Goal: Transaction & Acquisition: Purchase product/service

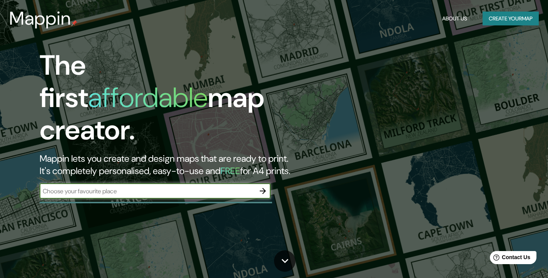
click at [211, 183] on div "​" at bounding box center [155, 190] width 231 height 15
type input "Cornwall"
click at [131, 187] on input "Cornwall" at bounding box center [148, 191] width 216 height 9
click at [260, 186] on icon "button" at bounding box center [262, 190] width 9 height 9
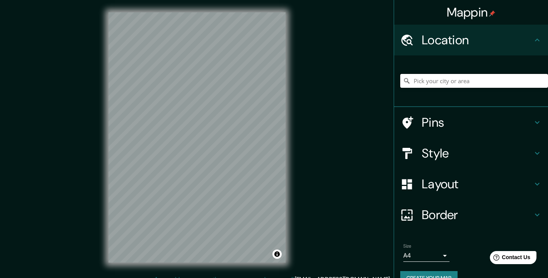
click at [435, 77] on input "Pick your city or area" at bounding box center [474, 81] width 148 height 14
type input "o"
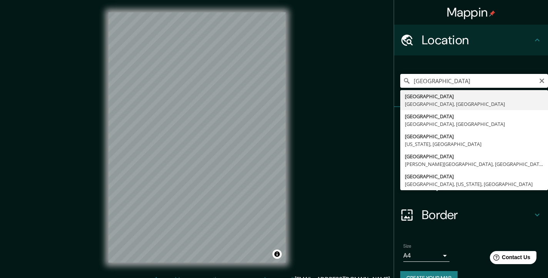
type input "Cornwall, England, United Kingdom"
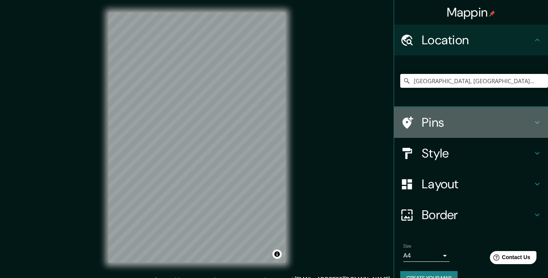
click at [440, 117] on h4 "Pins" at bounding box center [477, 122] width 111 height 15
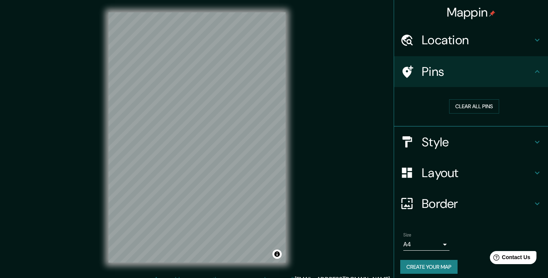
click at [448, 137] on h4 "Style" at bounding box center [477, 141] width 111 height 15
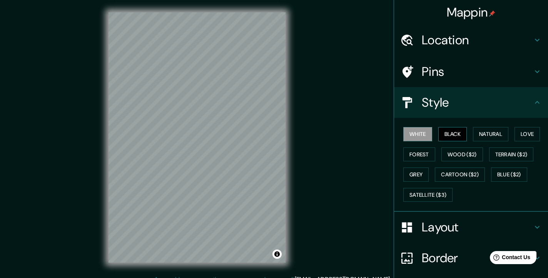
click at [454, 134] on button "Black" at bounding box center [452, 134] width 29 height 14
click at [487, 133] on button "Natural" at bounding box center [490, 134] width 35 height 14
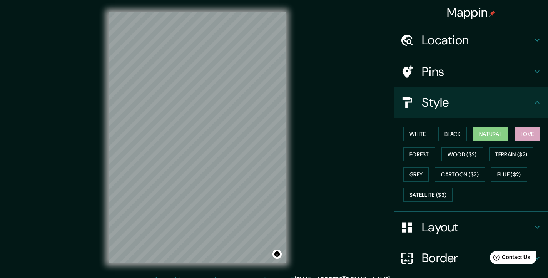
click at [527, 129] on button "Love" at bounding box center [527, 134] width 25 height 14
click at [428, 152] on button "Forest" at bounding box center [419, 154] width 32 height 14
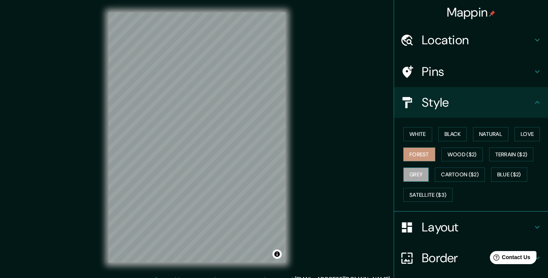
click at [424, 174] on button "Grey" at bounding box center [415, 174] width 25 height 14
click at [427, 133] on button "White" at bounding box center [417, 134] width 29 height 14
click at [422, 169] on button "Grey" at bounding box center [415, 174] width 25 height 14
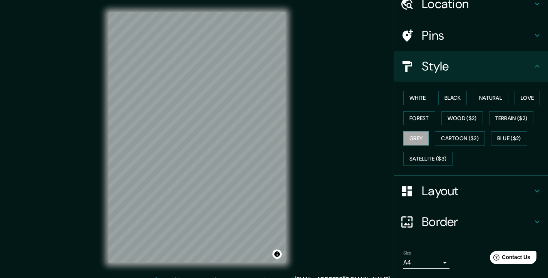
click at [459, 194] on h4 "Layout" at bounding box center [477, 190] width 111 height 15
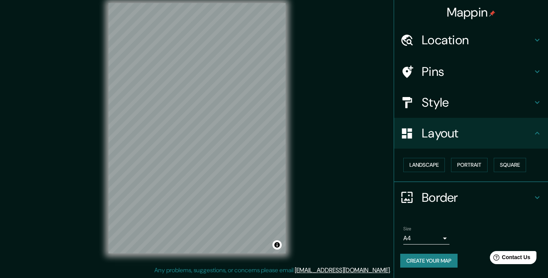
scroll to position [9, 0]
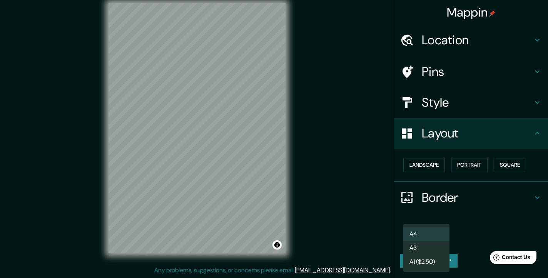
click at [436, 241] on body "Mappin Location Cornwall, England, United Kingdom Pins Style Layout Landscape P…" at bounding box center [274, 130] width 548 height 278
click at [431, 251] on li "A3" at bounding box center [426, 248] width 46 height 14
type input "a4"
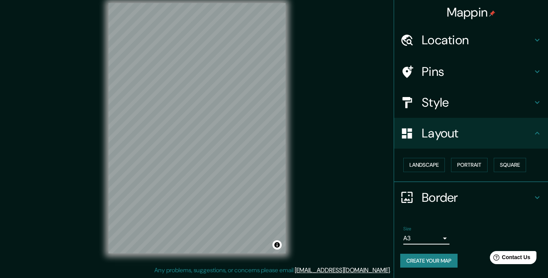
click at [449, 263] on button "Create your map" at bounding box center [428, 261] width 57 height 14
click at [480, 162] on button "Portrait" at bounding box center [469, 165] width 37 height 14
click at [434, 166] on button "Landscape" at bounding box center [424, 165] width 42 height 14
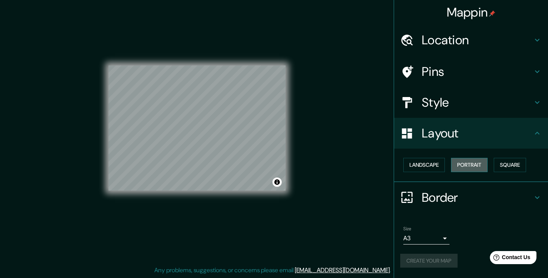
click at [471, 164] on button "Portrait" at bounding box center [469, 165] width 37 height 14
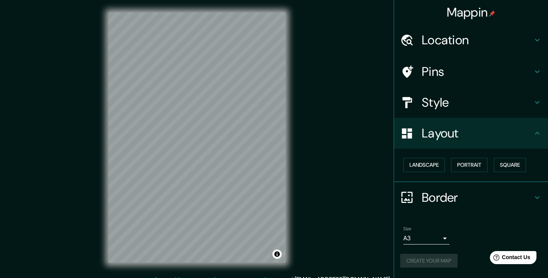
scroll to position [0, 0]
click at [444, 98] on h4 "Style" at bounding box center [477, 102] width 111 height 15
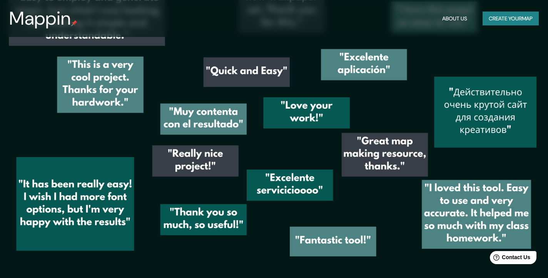
scroll to position [1083, 0]
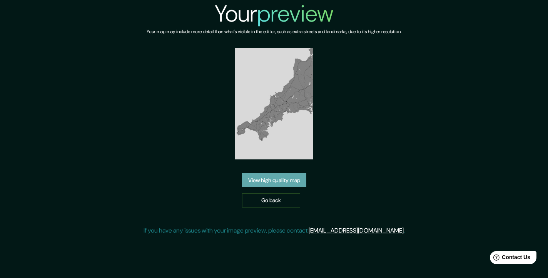
click at [269, 177] on link "View high quality map" at bounding box center [274, 180] width 64 height 14
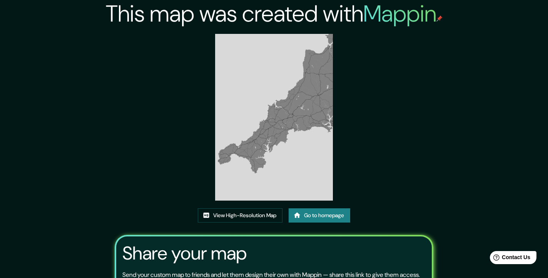
click at [266, 135] on img at bounding box center [274, 117] width 118 height 167
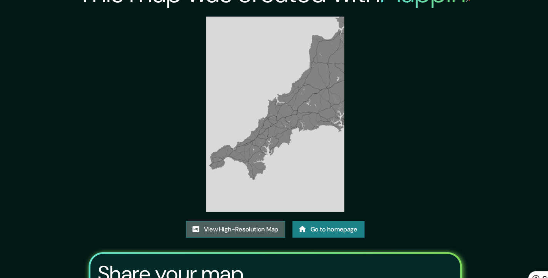
click at [206, 208] on link "View High-Resolution Map" at bounding box center [240, 215] width 85 height 14
